Goal: Transaction & Acquisition: Purchase product/service

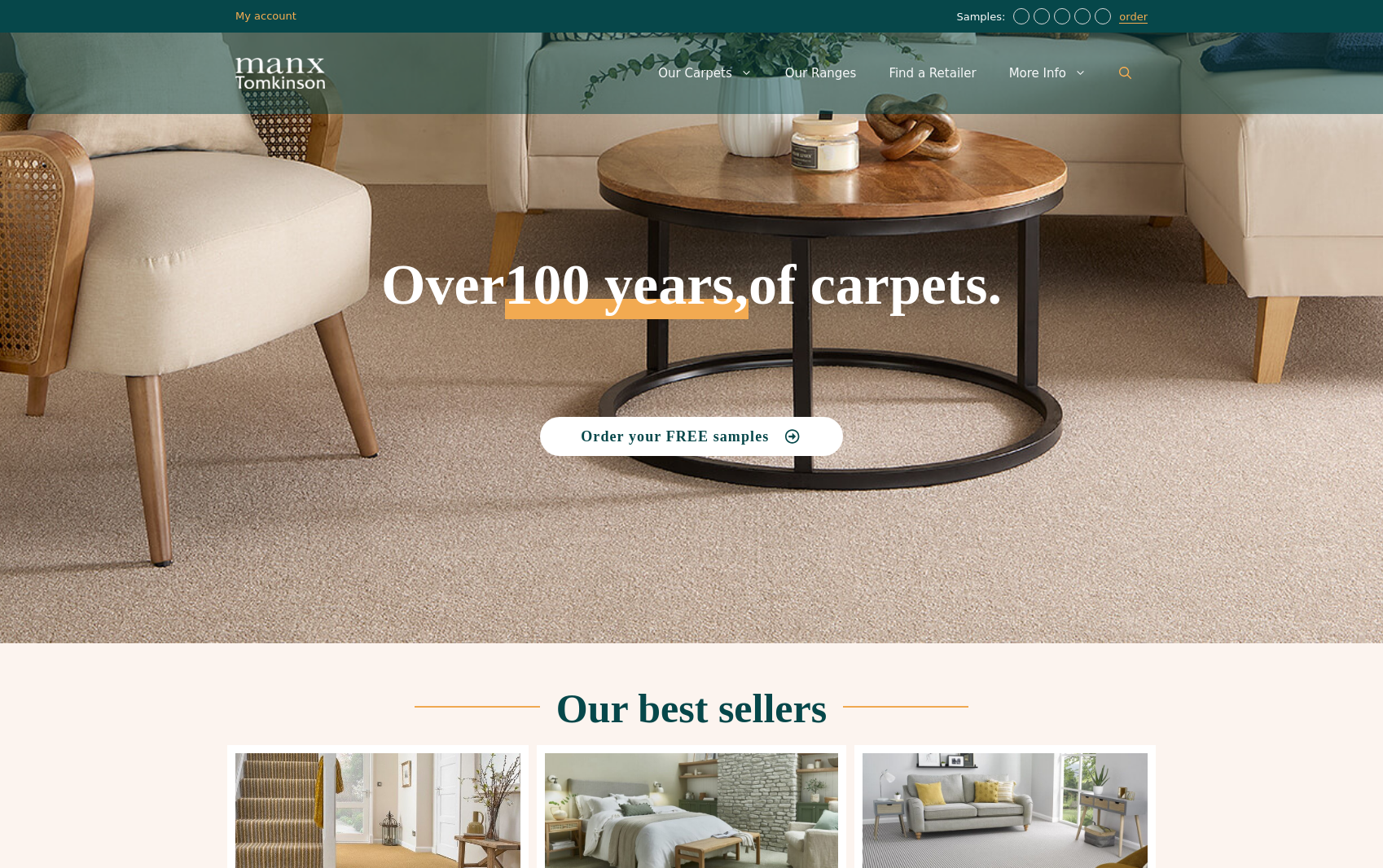
click at [1123, 72] on icon "Open Search Bar" at bounding box center [1125, 73] width 12 height 12
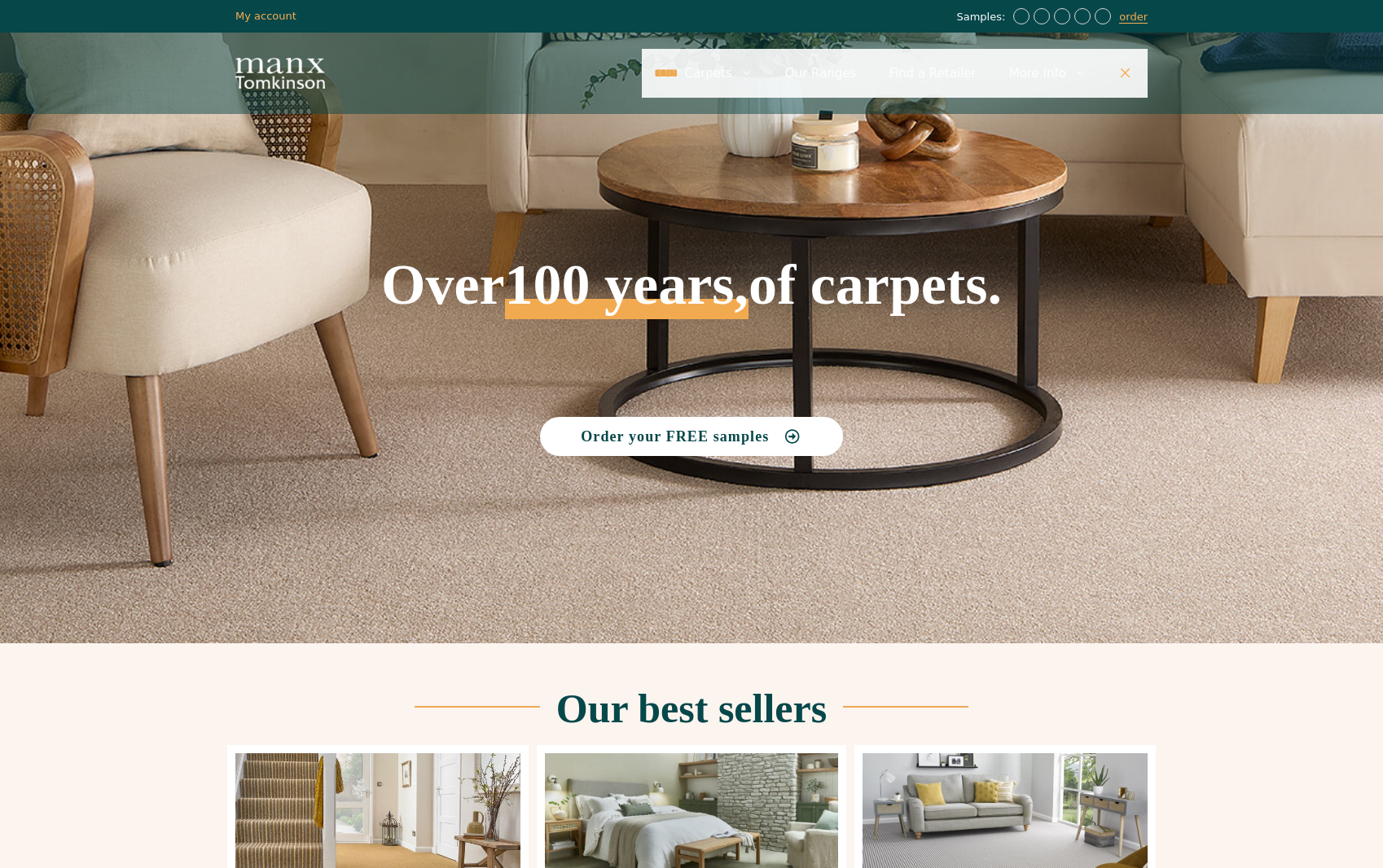
type input "*****"
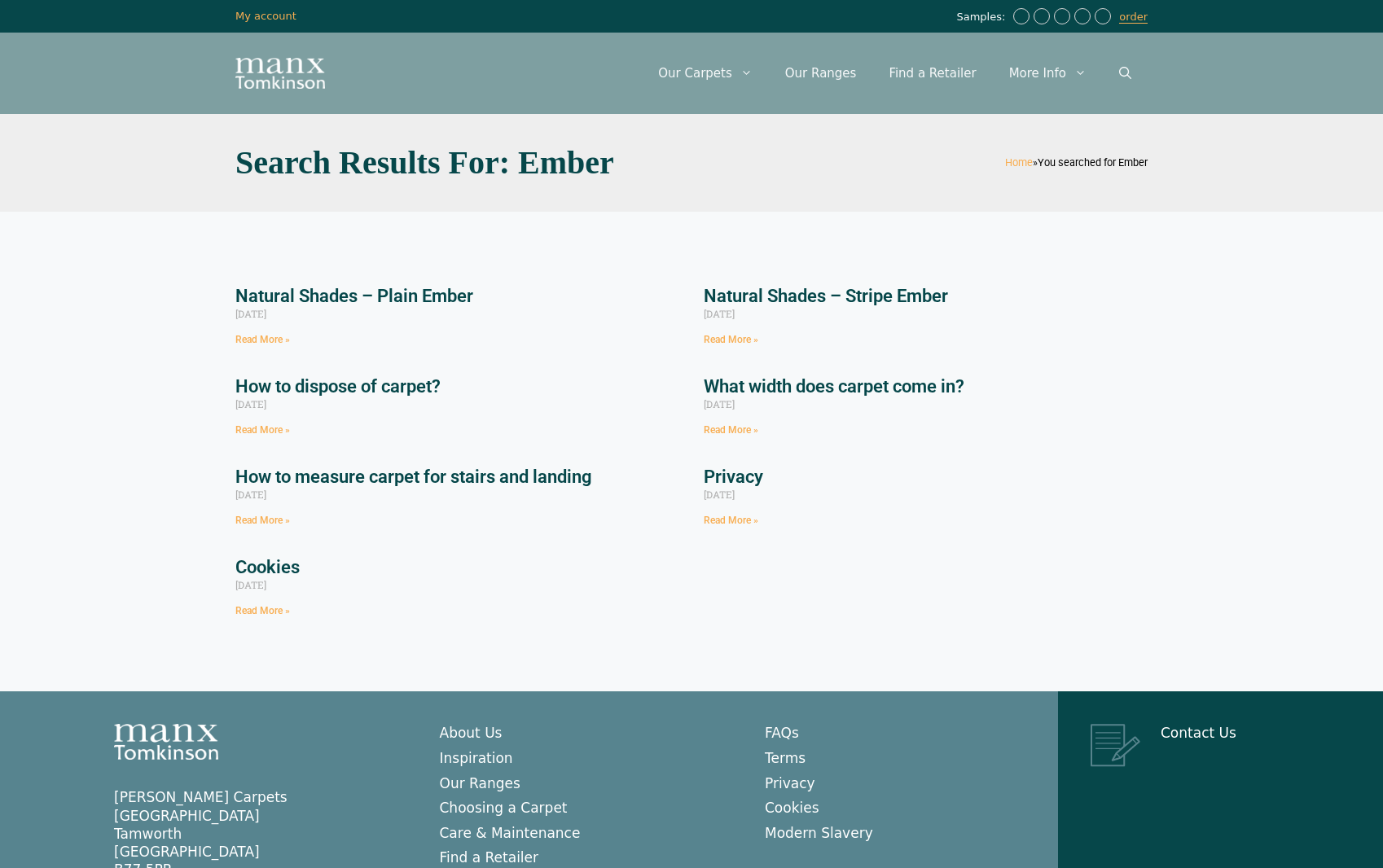
click at [803, 293] on link "Natural Shades – Stripe Ember" at bounding box center [826, 296] width 244 height 21
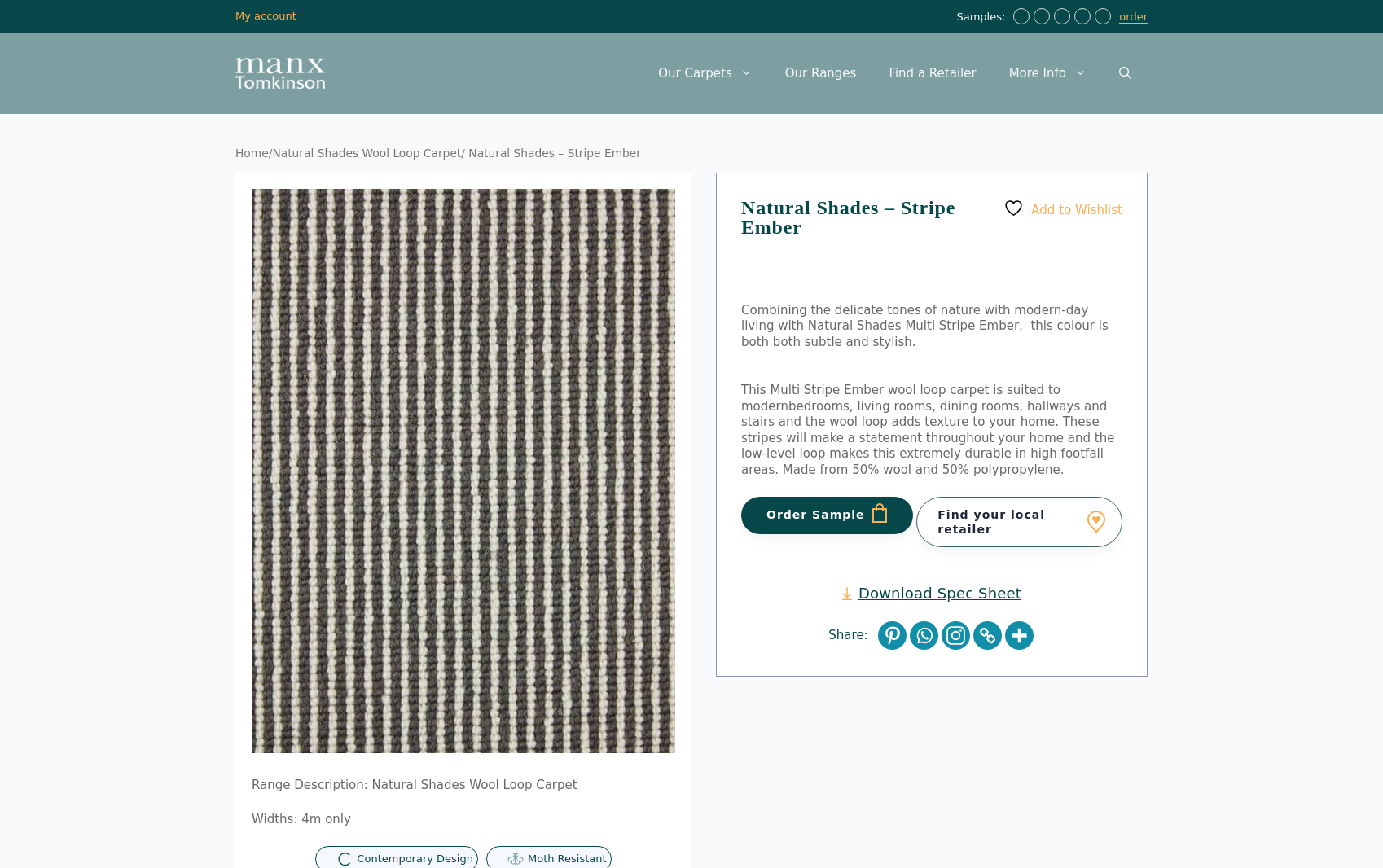
click at [1080, 508] on link "Find your local retailer" at bounding box center [1020, 522] width 206 height 50
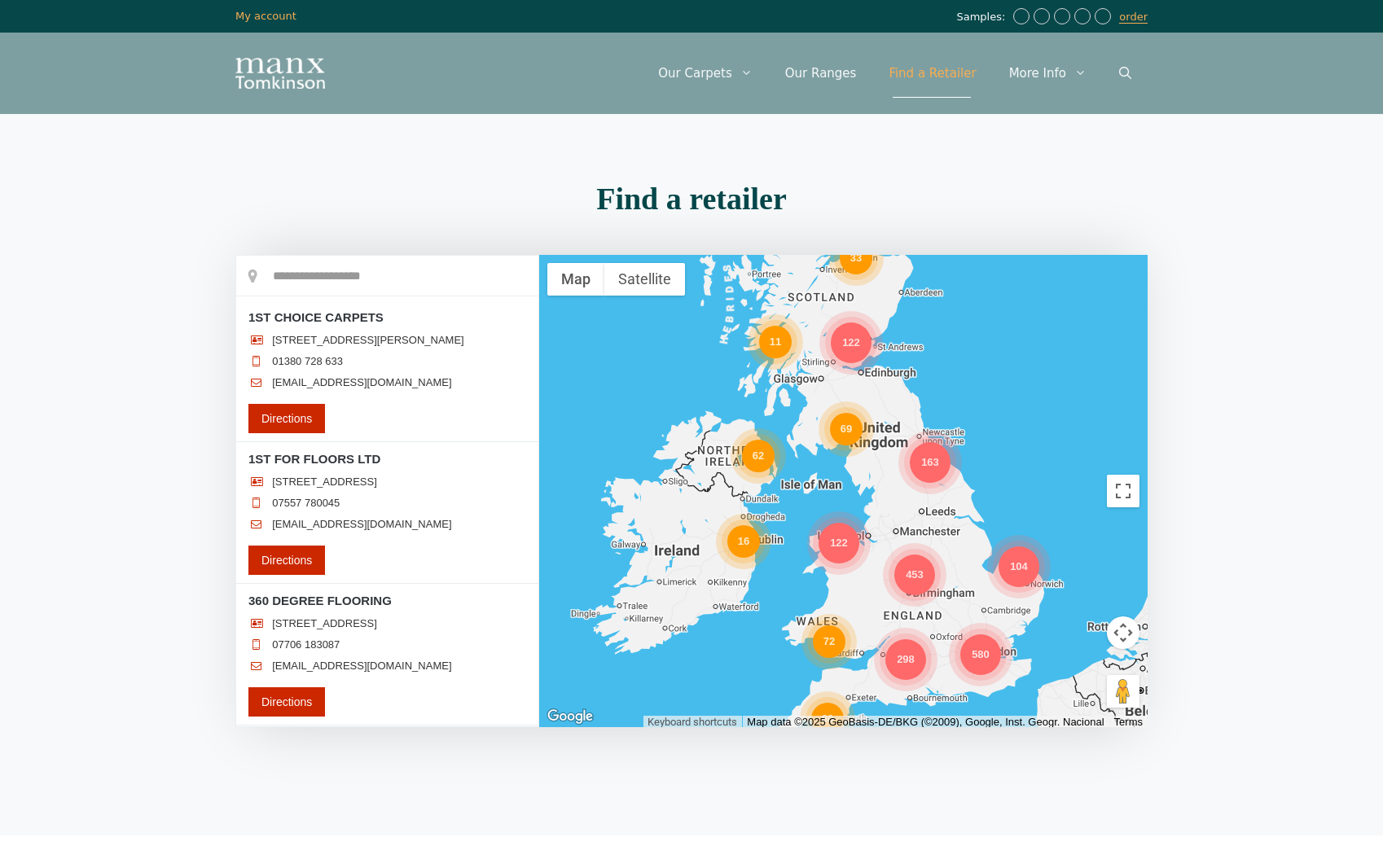
click at [916, 573] on div "453" at bounding box center [914, 575] width 41 height 41
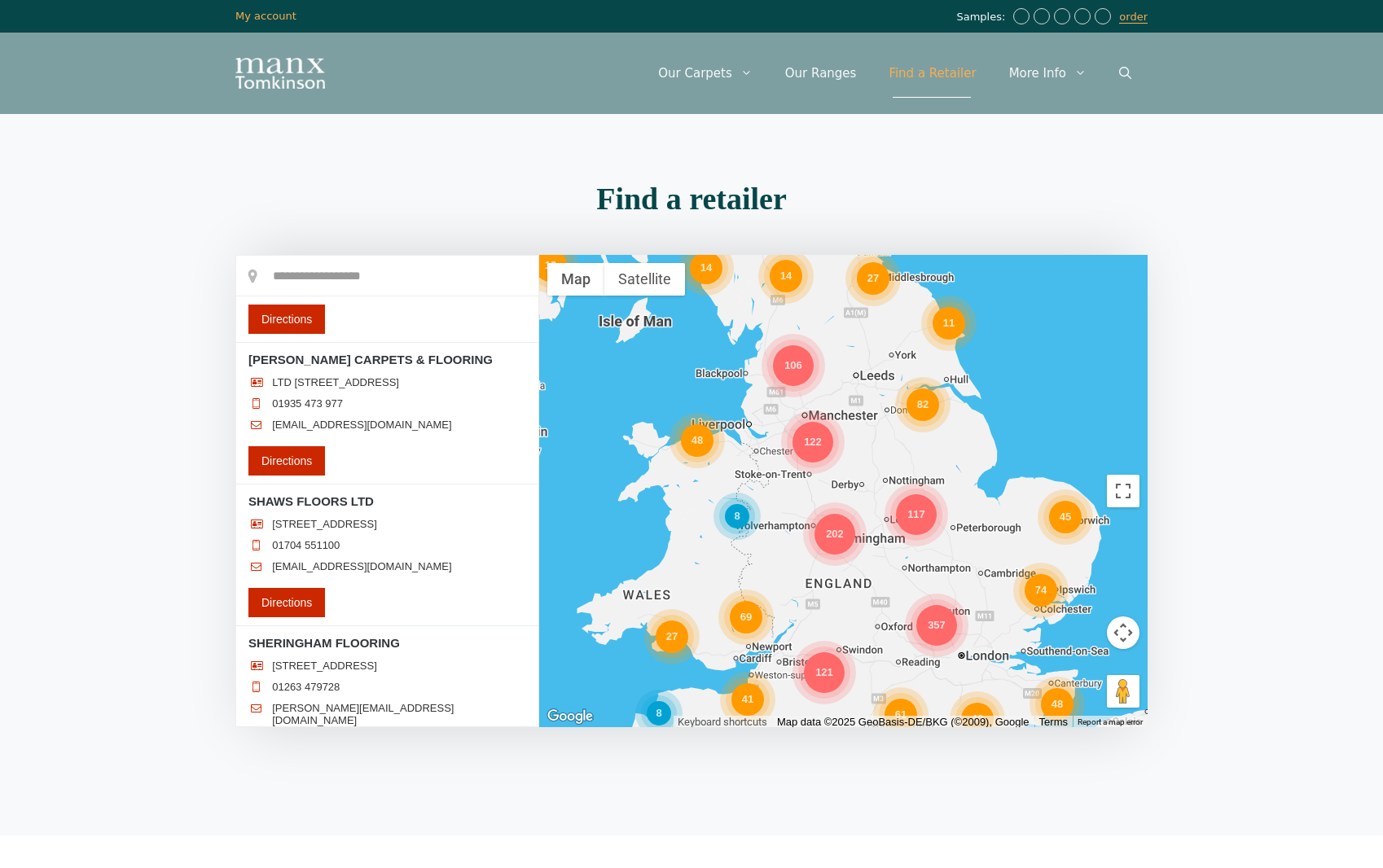
scroll to position [194070, 0]
